Goal: Task Accomplishment & Management: Complete application form

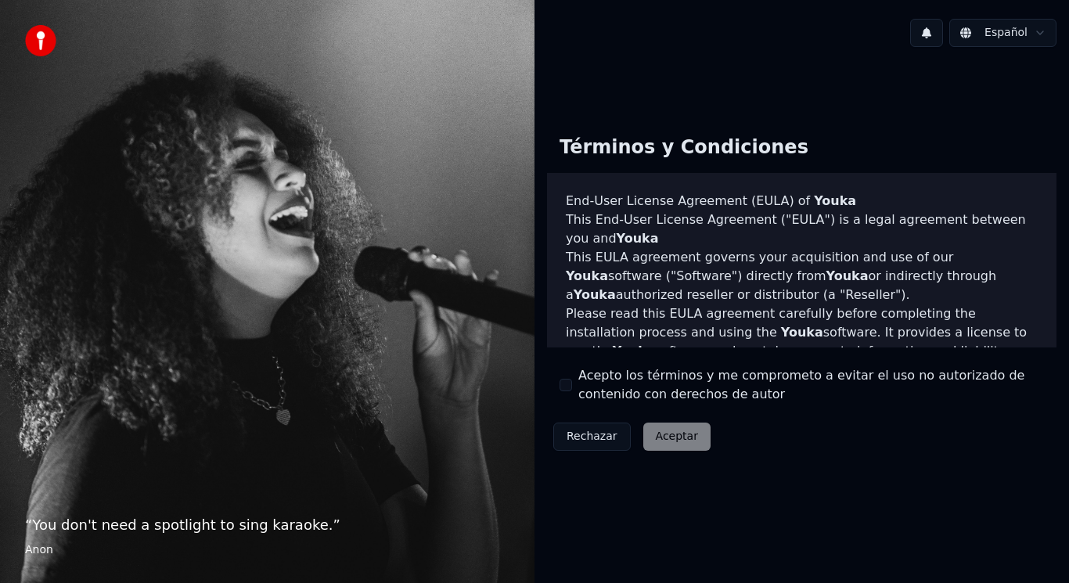
click at [1037, 35] on html "“ You don't need a spotlight to sing karaoke. ” Anon Español Términos y Condici…" at bounding box center [534, 291] width 1069 height 583
click at [582, 392] on label "Acepto los términos y me comprometo a evitar el uso no autorizado de contenido …" at bounding box center [811, 385] width 466 height 38
click at [572, 391] on button "Acepto los términos y me comprometo a evitar el uso no autorizado de contenido …" at bounding box center [565, 385] width 13 height 13
click at [567, 390] on button "Acepto los términos y me comprometo a evitar el uso no autorizado de contenido …" at bounding box center [565, 385] width 13 height 13
click at [566, 390] on button "Acepto los términos y me comprometo a evitar el uso no autorizado de contenido …" at bounding box center [565, 385] width 13 height 13
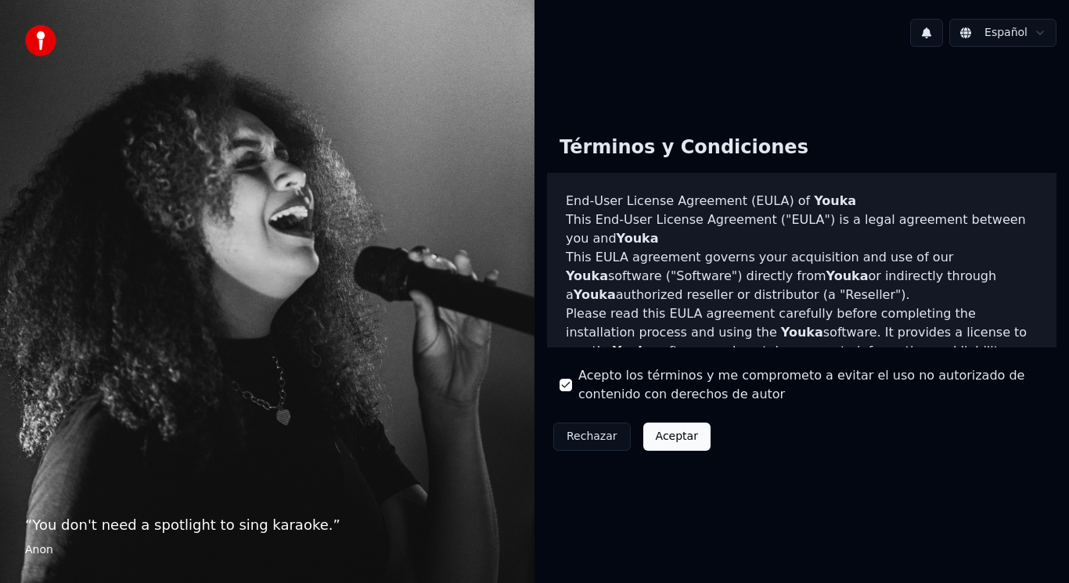
click at [660, 435] on button "Aceptar" at bounding box center [676, 437] width 67 height 28
